Goal: Task Accomplishment & Management: Manage account settings

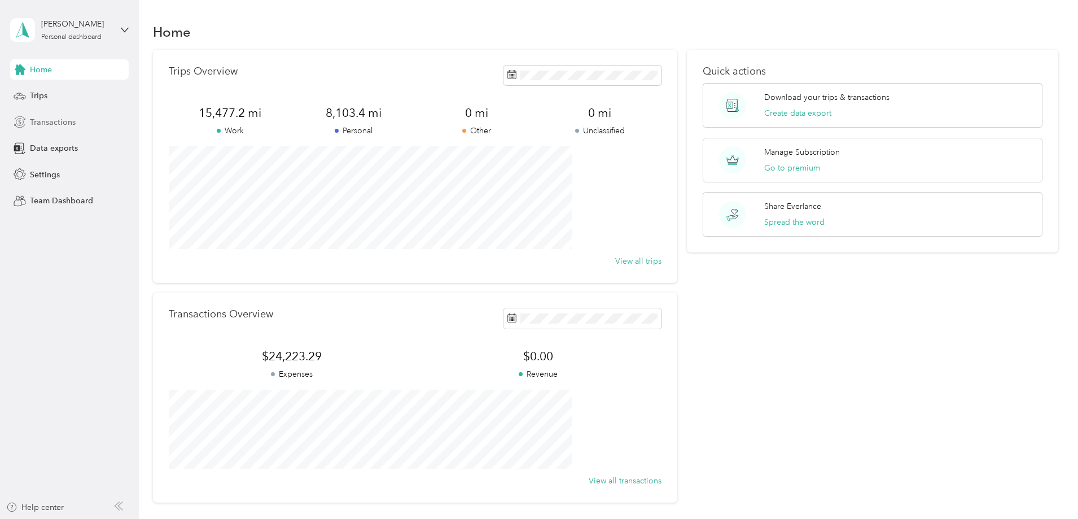
click at [47, 118] on span "Transactions" at bounding box center [53, 122] width 46 height 12
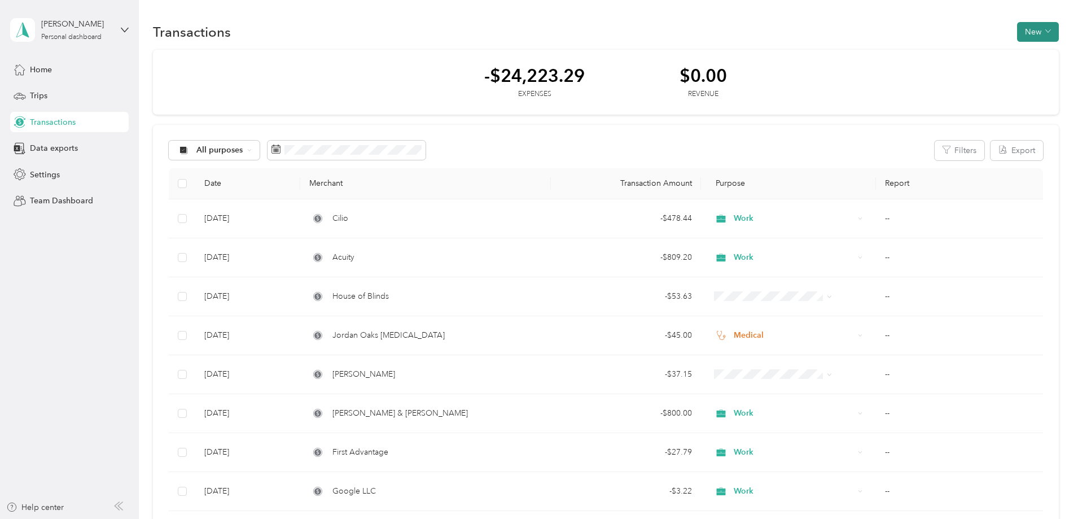
click at [1017, 28] on button "New" at bounding box center [1038, 32] width 42 height 20
click at [958, 52] on span "Expense" at bounding box center [957, 53] width 30 height 12
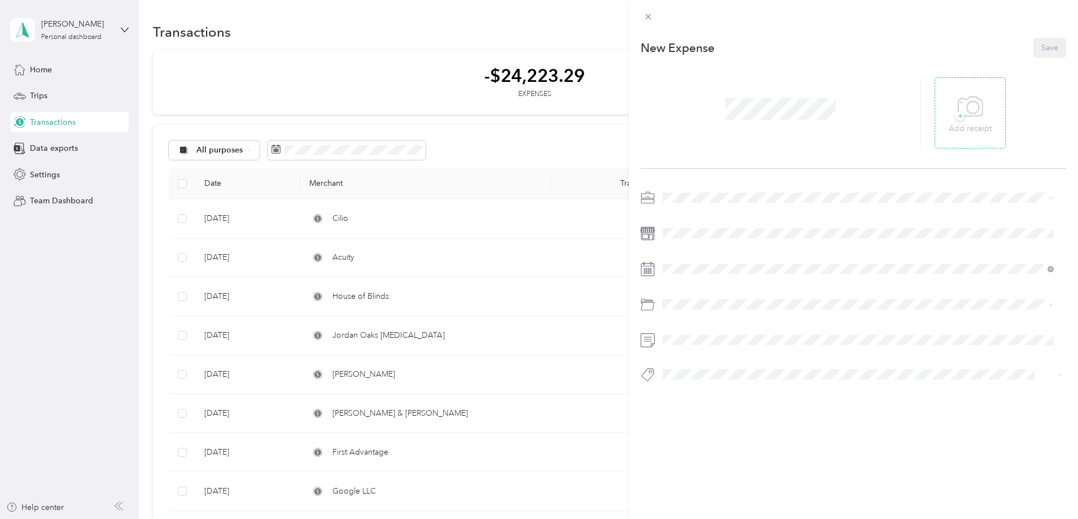
click at [956, 115] on span "+" at bounding box center [960, 116] width 8 height 8
click at [702, 222] on li "Work" at bounding box center [858, 218] width 399 height 20
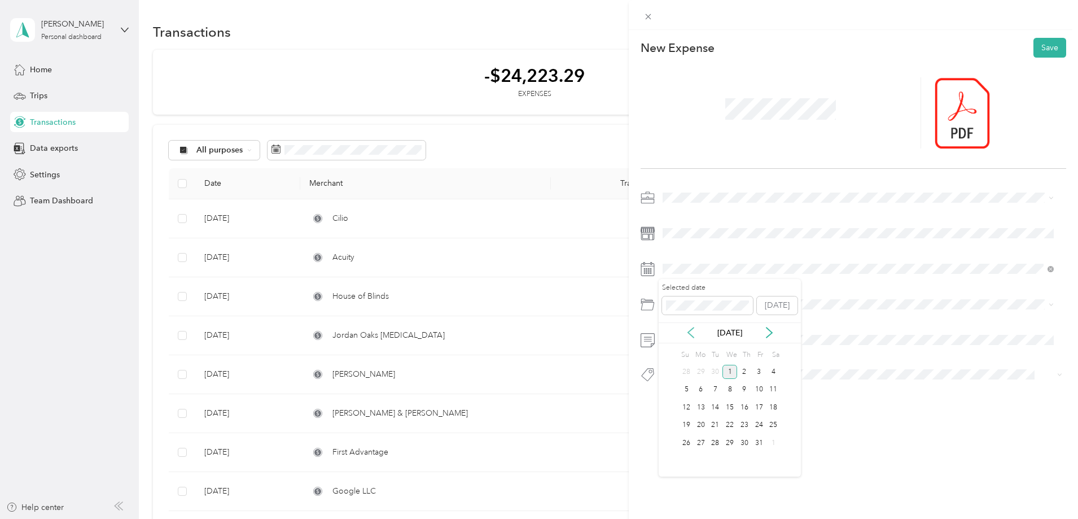
click at [691, 332] on icon at bounding box center [690, 332] width 11 height 11
click at [763, 424] on div "26" at bounding box center [759, 425] width 15 height 14
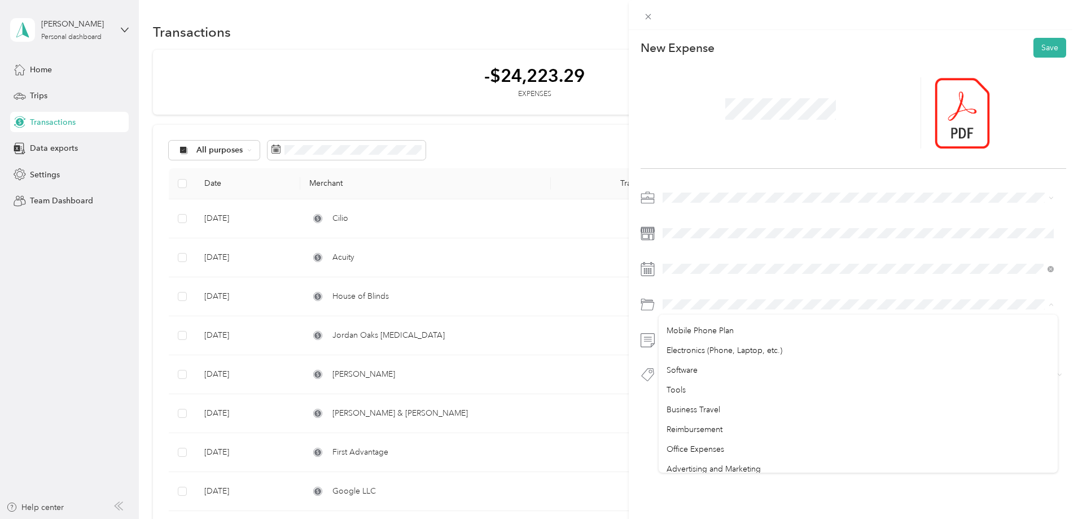
scroll to position [339, 0]
click at [724, 394] on span "Office Expenses" at bounding box center [696, 393] width 58 height 10
click at [1046, 47] on button "Save" at bounding box center [1050, 48] width 33 height 20
